Goal: Navigation & Orientation: Find specific page/section

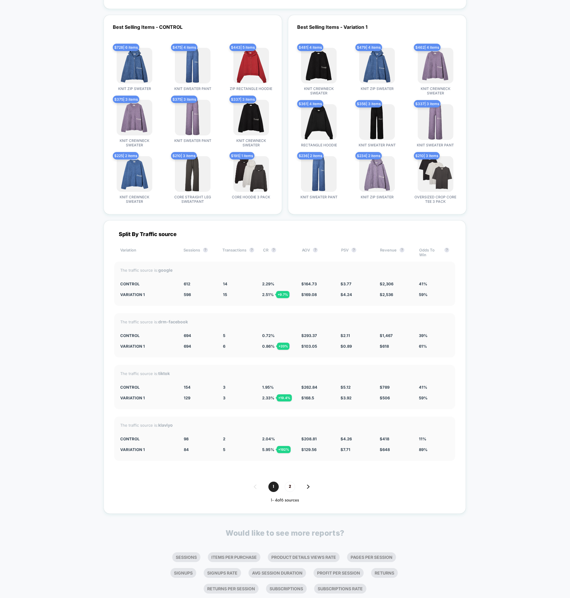
scroll to position [1884, 0]
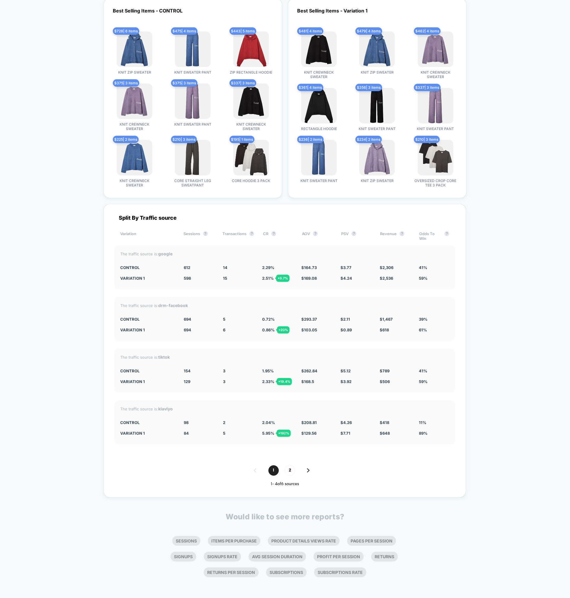
click at [345, 470] on div "1 2" at bounding box center [284, 470] width 341 height 10
click at [306, 470] on div "1 2" at bounding box center [284, 470] width 341 height 10
click at [309, 470] on img at bounding box center [308, 470] width 3 height 4
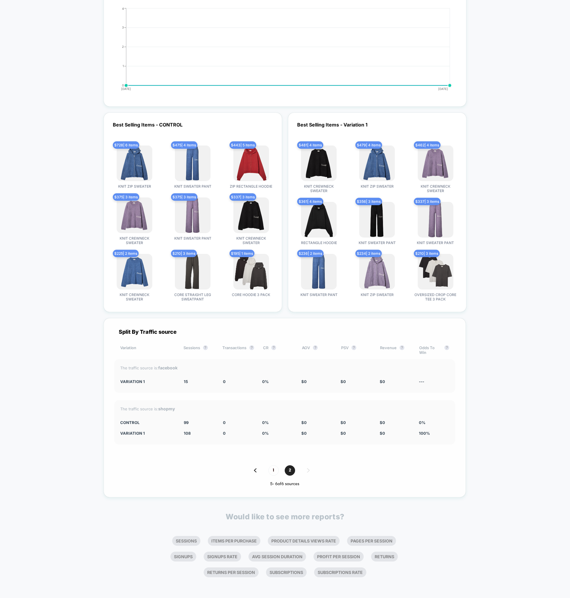
scroll to position [1770, 0]
click at [260, 469] on div "1 2" at bounding box center [284, 470] width 341 height 10
click at [255, 470] on img at bounding box center [255, 470] width 3 height 4
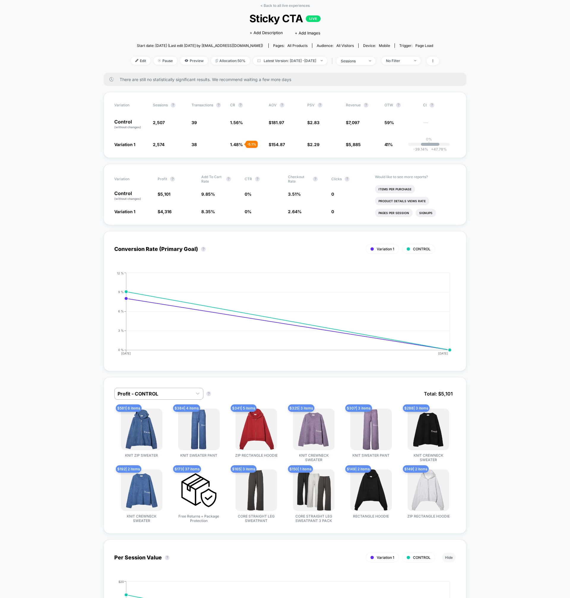
scroll to position [0, 0]
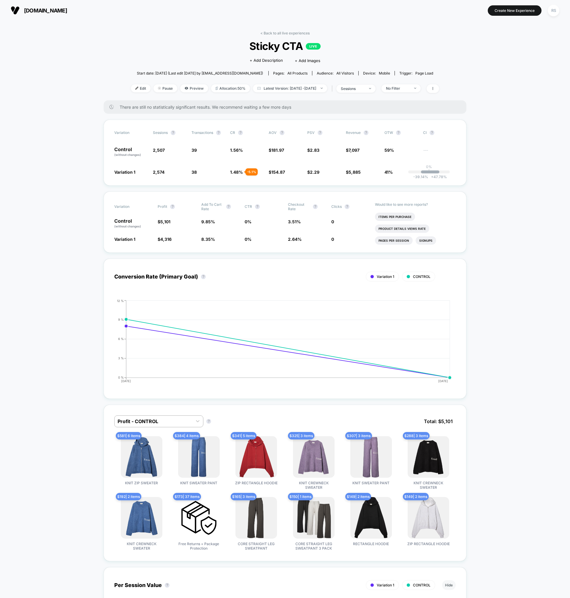
click at [439, 46] on div "< Back to all live experiences Sticky CTA LIVE Click to edit experience details…" at bounding box center [285, 65] width 308 height 69
